Goal: Information Seeking & Learning: Learn about a topic

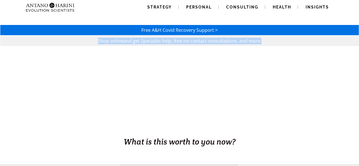
drag, startPoint x: 348, startPoint y: 71, endPoint x: 361, endPoint y: 10, distance: 62.2
click at [359, 10] on html "Strategy Personal Consulting Health Insights Strategy Personal Consulting Healt…" at bounding box center [179, 83] width 359 height 166
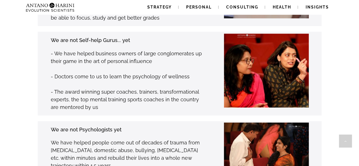
scroll to position [894, 0]
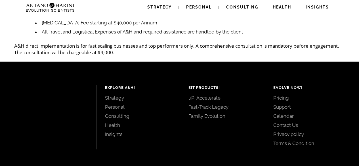
scroll to position [166, 0]
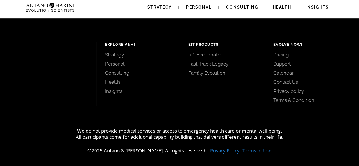
click at [281, 55] on link "Pricing" at bounding box center [309, 55] width 73 height 6
